Goal: Information Seeking & Learning: Learn about a topic

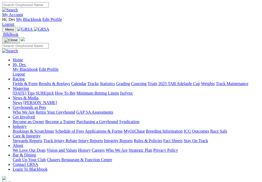
scroll to position [1, 0]
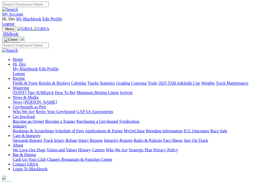
click at [14, 27] on span "Menu" at bounding box center [9, 29] width 9 height 4
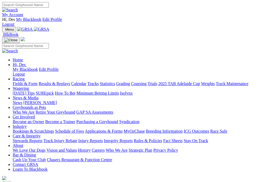
click at [14, 27] on span "Menu" at bounding box center [9, 29] width 9 height 4
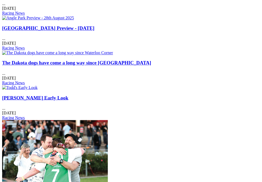
scroll to position [717, 0]
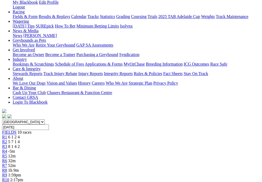
scroll to position [70, 0]
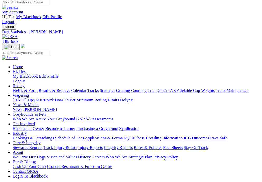
scroll to position [3, 0]
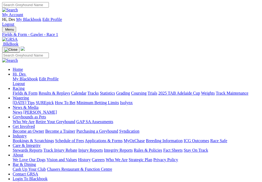
scroll to position [6, 0]
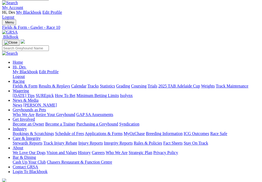
scroll to position [8, 0]
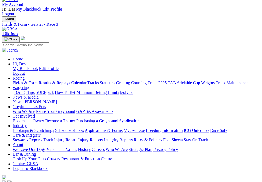
scroll to position [10, 0]
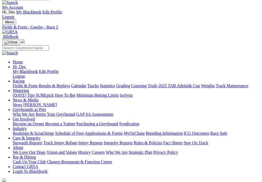
scroll to position [7, 0]
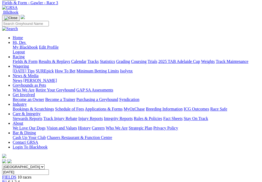
scroll to position [34, 0]
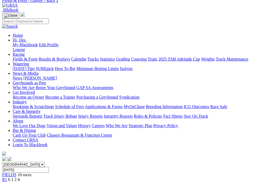
click at [7, 177] on span "R1" at bounding box center [4, 179] width 5 height 4
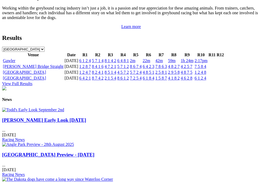
scroll to position [590, 0]
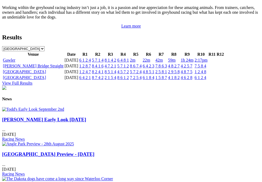
click at [135, 62] on link "2m" at bounding box center [132, 60] width 5 height 4
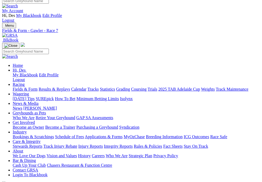
scroll to position [6, 0]
